Goal: Task Accomplishment & Management: Manage account settings

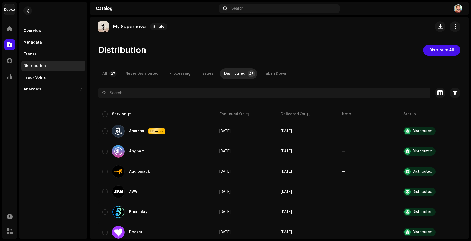
scroll to position [42, 0]
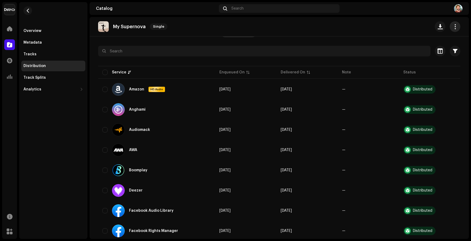
click at [456, 29] on button "button" at bounding box center [454, 26] width 11 height 11
click at [423, 50] on div "Edit" at bounding box center [428, 50] width 50 height 4
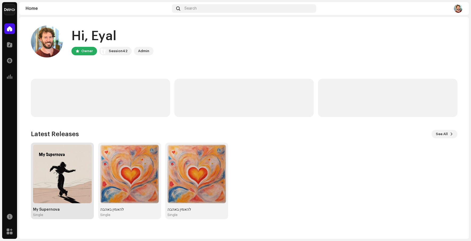
click at [83, 192] on img at bounding box center [62, 174] width 59 height 59
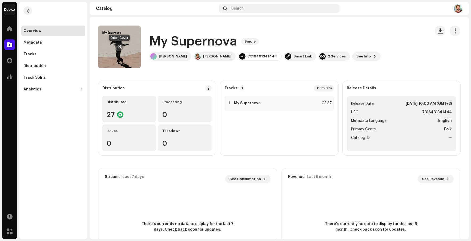
click at [120, 45] on span "button" at bounding box center [119, 47] width 4 height 4
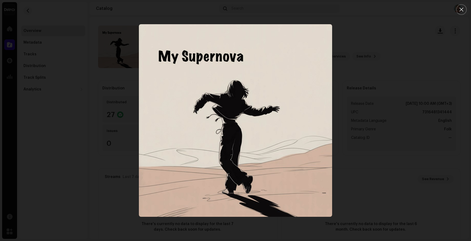
click at [205, 124] on img "1" at bounding box center [235, 120] width 193 height 193
click at [457, 11] on button "Close" at bounding box center [461, 9] width 11 height 11
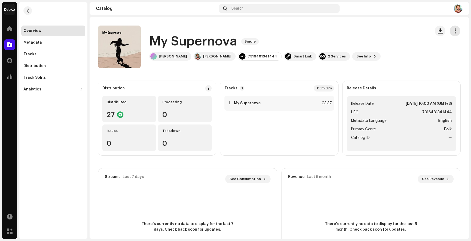
click at [455, 33] on button "button" at bounding box center [454, 31] width 11 height 11
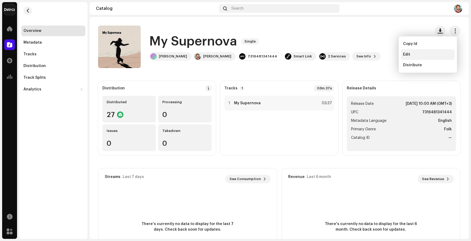
click at [430, 53] on div "Edit" at bounding box center [428, 54] width 50 height 4
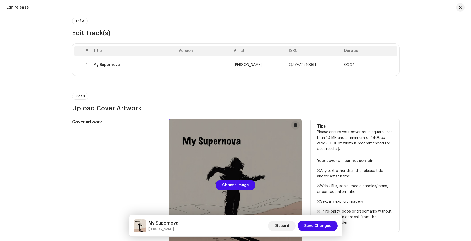
scroll to position [71, 0]
